Goal: Task Accomplishment & Management: Use online tool/utility

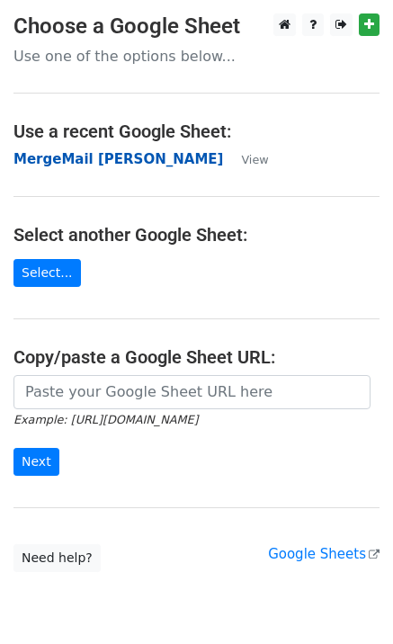
click at [159, 163] on strong "MergeMail [PERSON_NAME]" at bounding box center [119, 159] width 210 height 16
click at [146, 162] on strong "MergeMail [PERSON_NAME]" at bounding box center [119, 159] width 210 height 16
click at [110, 157] on strong "MergeMail [PERSON_NAME]" at bounding box center [119, 159] width 210 height 16
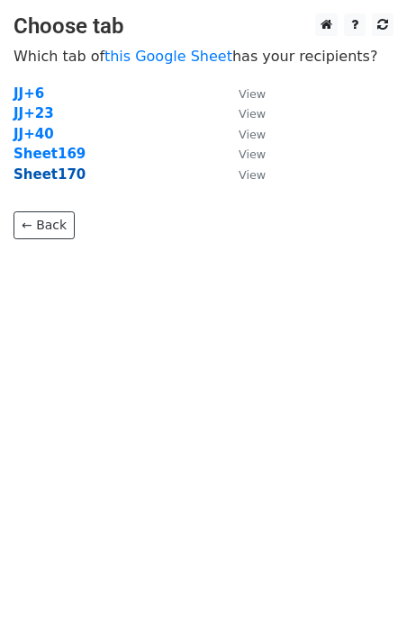
click at [45, 177] on strong "Sheet170" at bounding box center [50, 175] width 72 height 16
click at [49, 181] on strong "Sheet170" at bounding box center [50, 175] width 72 height 16
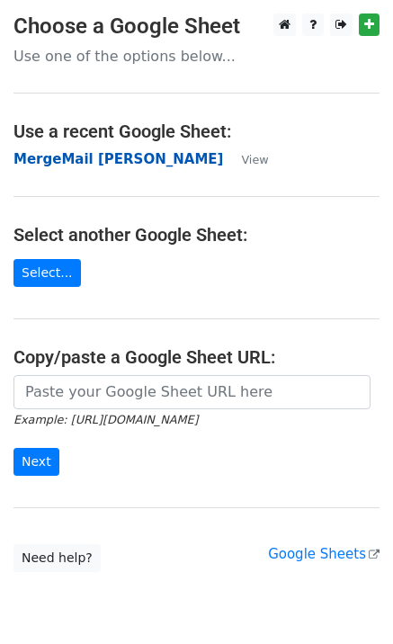
click at [167, 151] on strong "MergeMail [PERSON_NAME]" at bounding box center [119, 159] width 210 height 16
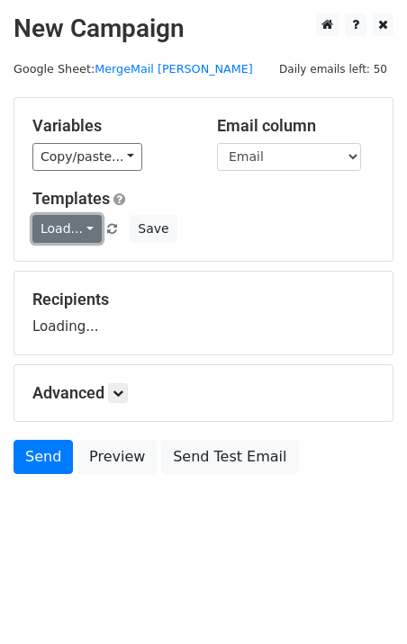
click at [78, 227] on link "Load..." at bounding box center [66, 229] width 69 height 28
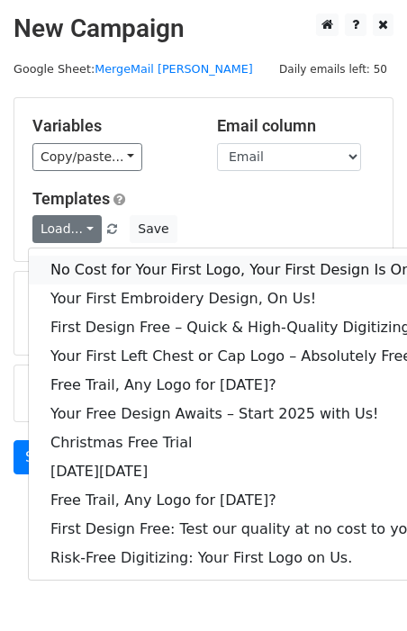
click at [110, 274] on link "No Cost for Your First Logo, Your First Design Is On Us!" at bounding box center [245, 270] width 432 height 29
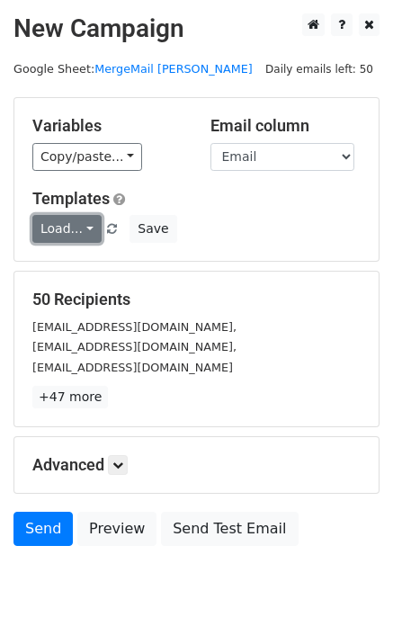
click at [78, 242] on link "Load..." at bounding box center [66, 229] width 69 height 28
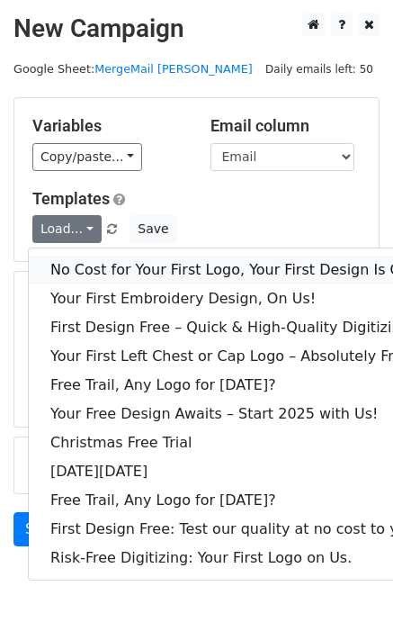
click at [97, 267] on link "No Cost for Your First Logo, Your First Design Is On Us!" at bounding box center [245, 270] width 432 height 29
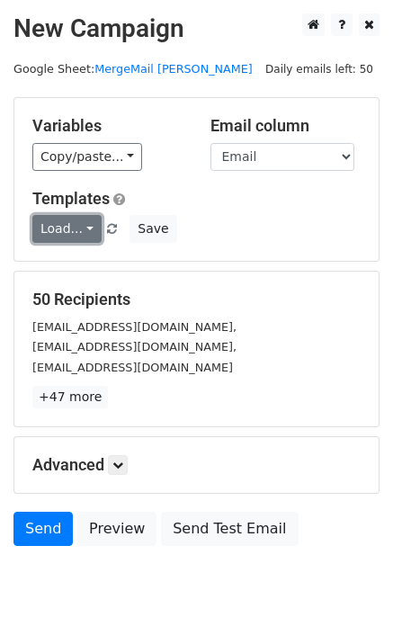
click at [59, 236] on link "Load..." at bounding box center [66, 229] width 69 height 28
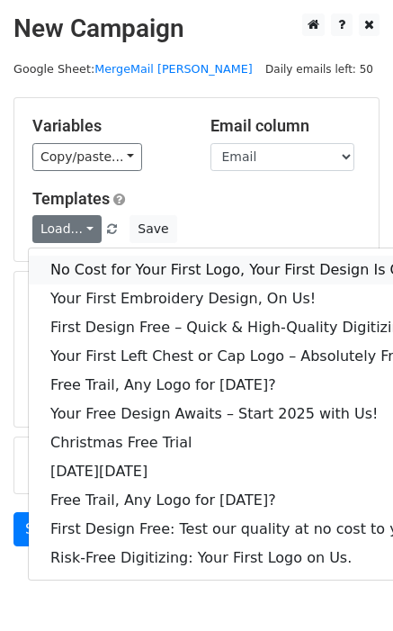
click at [85, 265] on link "No Cost for Your First Logo, Your First Design Is On Us!" at bounding box center [245, 270] width 432 height 29
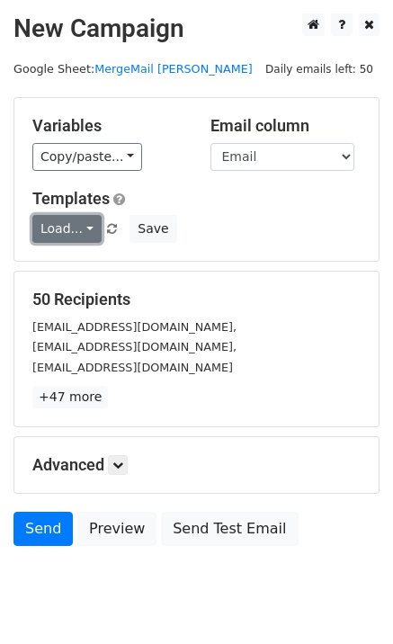
click at [60, 239] on link "Load..." at bounding box center [66, 229] width 69 height 28
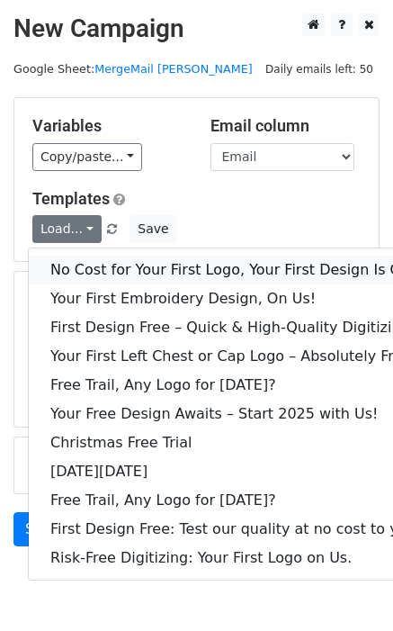
click at [73, 260] on link "No Cost for Your First Logo, Your First Design Is On Us!" at bounding box center [245, 270] width 432 height 29
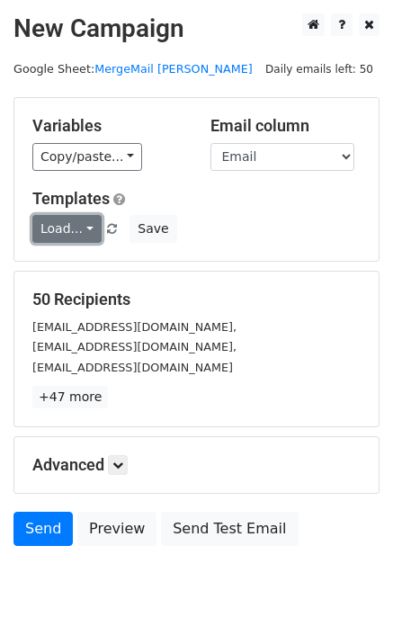
click at [60, 243] on link "Load..." at bounding box center [66, 229] width 69 height 28
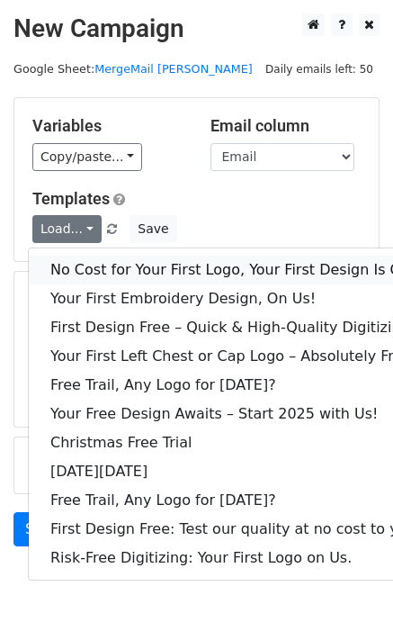
click at [103, 271] on link "No Cost for Your First Logo, Your First Design Is On Us!" at bounding box center [245, 270] width 432 height 29
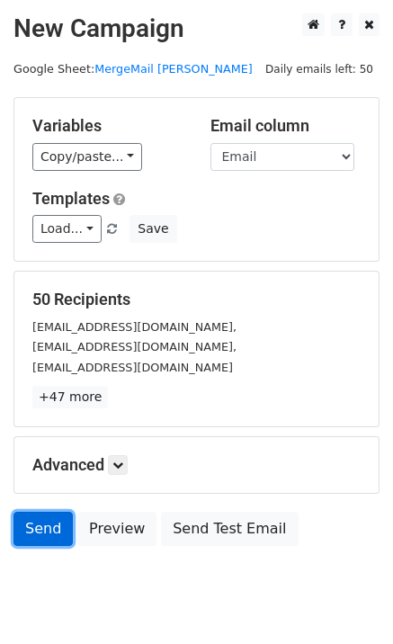
click at [50, 526] on link "Send" at bounding box center [43, 529] width 59 height 34
